Goal: Navigation & Orientation: Find specific page/section

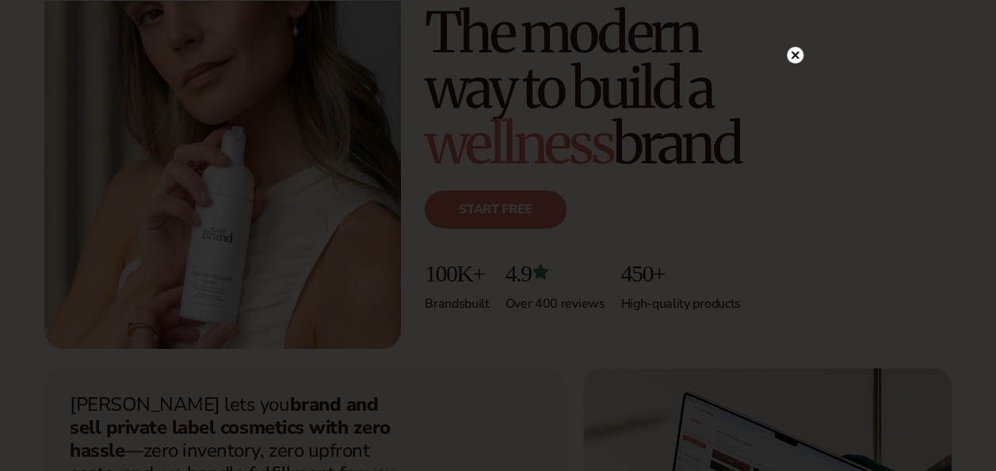
scroll to position [205, 0]
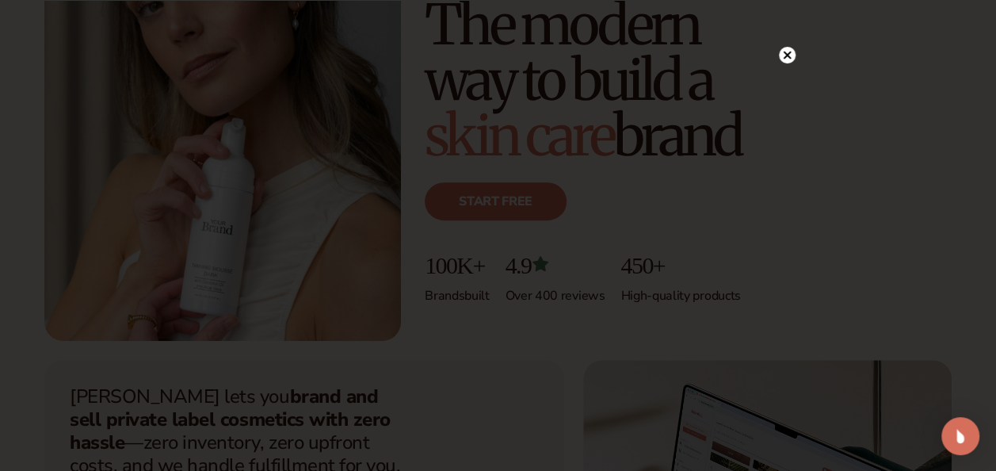
click at [783, 48] on circle at bounding box center [787, 55] width 17 height 17
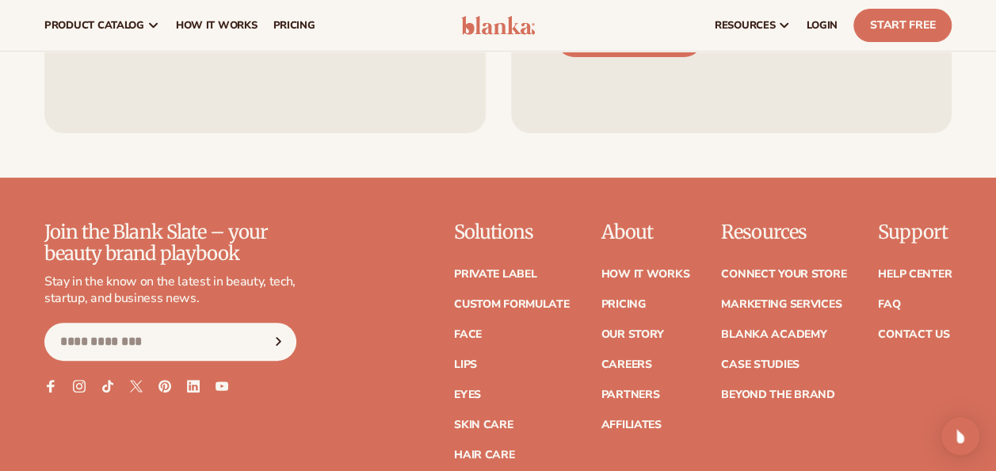
scroll to position [6020, 0]
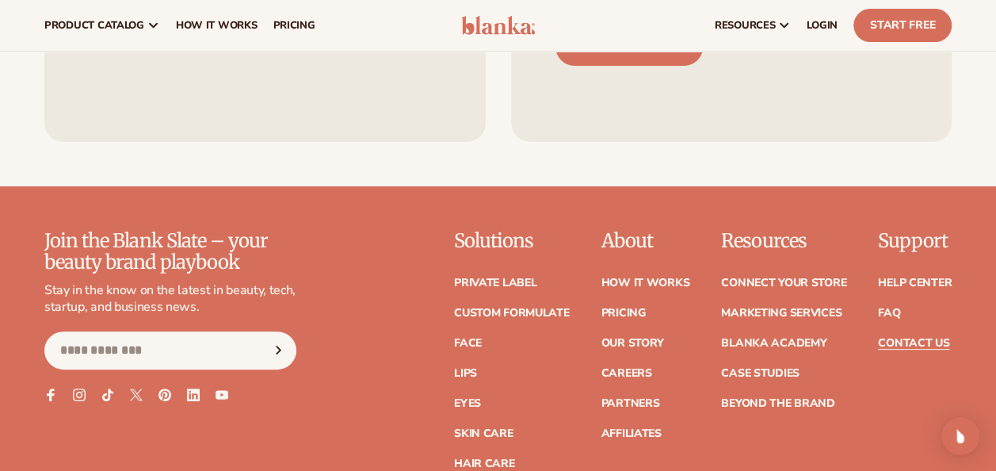
click at [897, 338] on link "Contact Us" at bounding box center [913, 343] width 71 height 11
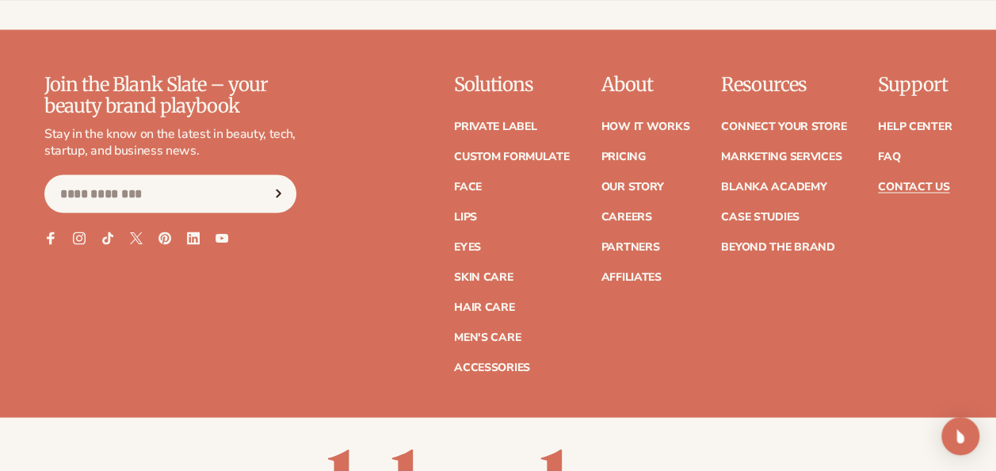
scroll to position [1432, 0]
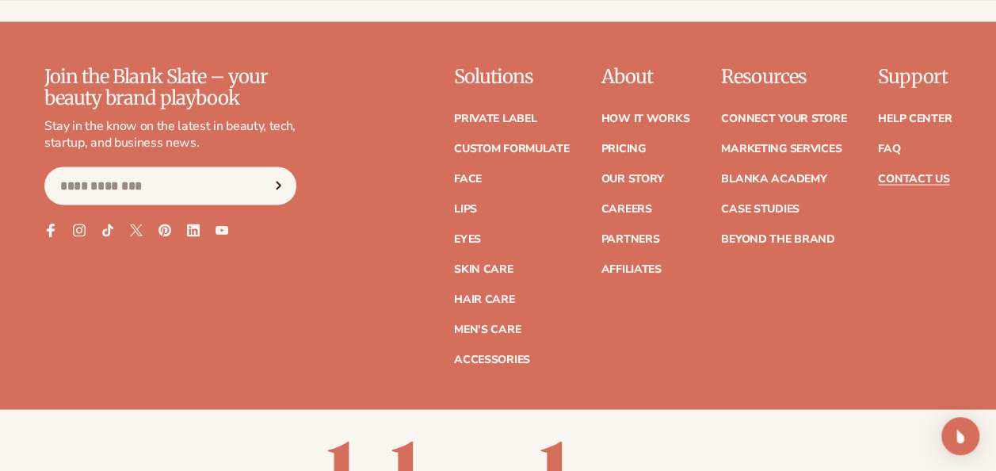
click at [46, 226] on icon at bounding box center [50, 229] width 13 height 13
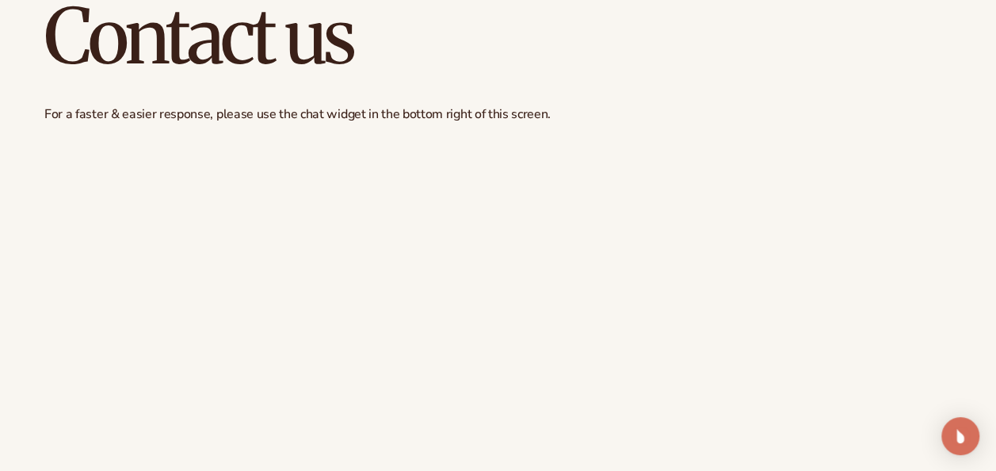
scroll to position [0, 0]
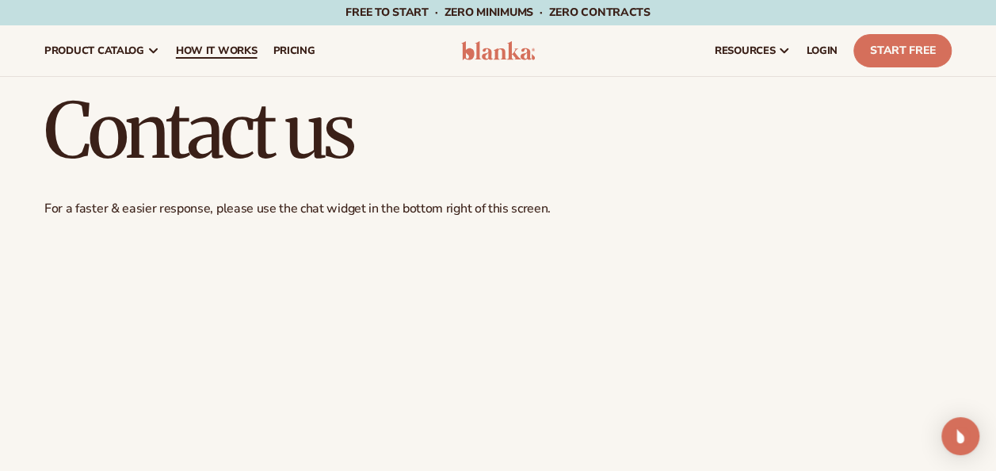
click at [239, 51] on span "How It Works" at bounding box center [217, 50] width 82 height 13
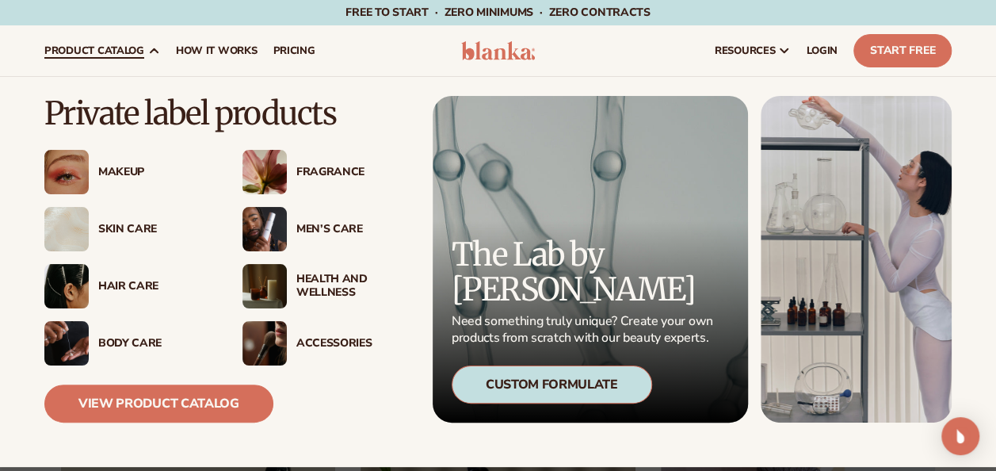
click at [125, 60] on link "product catalog" at bounding box center [102, 50] width 132 height 51
click at [113, 51] on span "product catalog" at bounding box center [94, 50] width 100 height 13
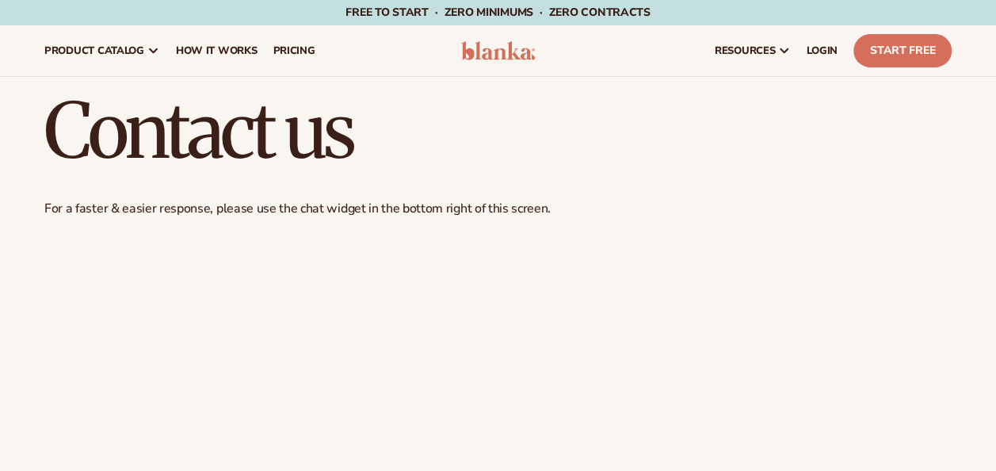
scroll to position [2, 0]
